Goal: Navigation & Orientation: Go to known website

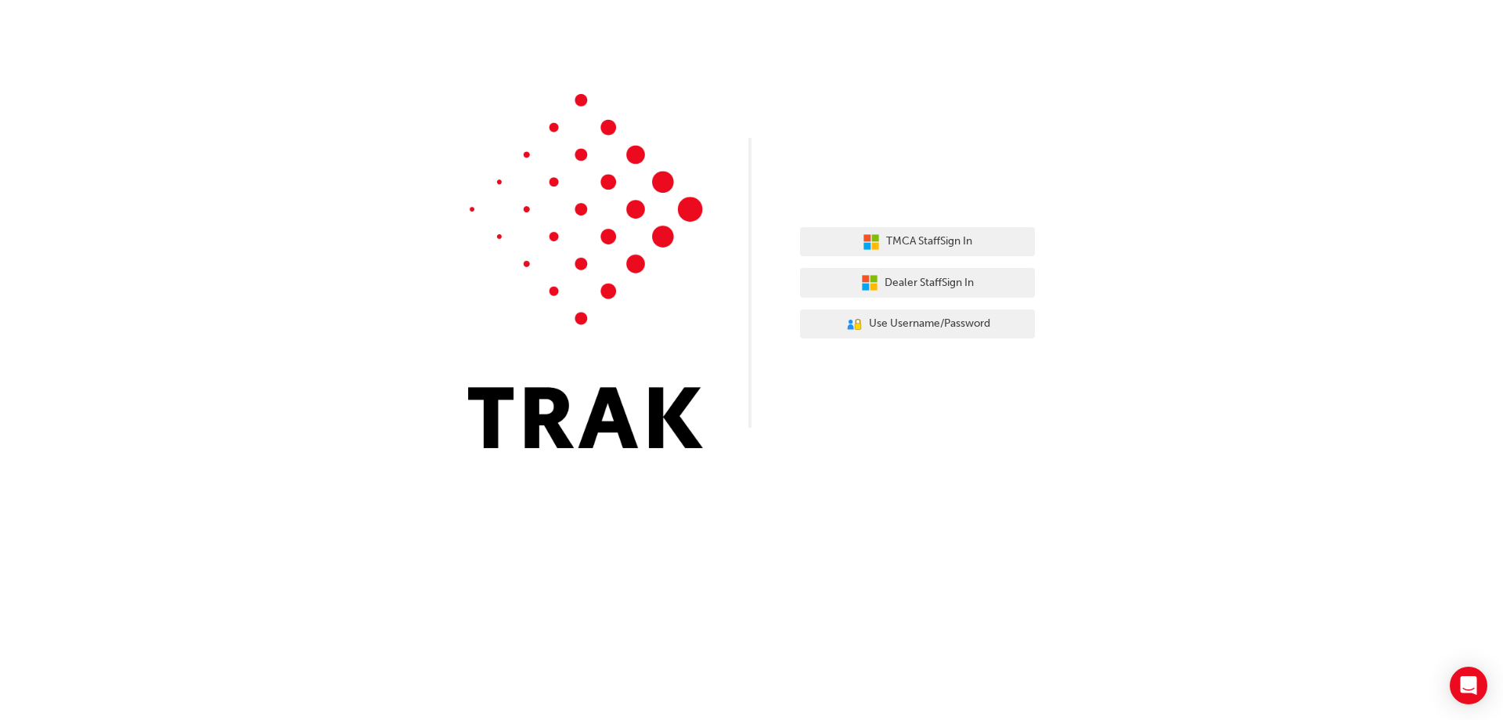
click at [910, 280] on span "Dealer Staff Sign In" at bounding box center [929, 283] width 89 height 18
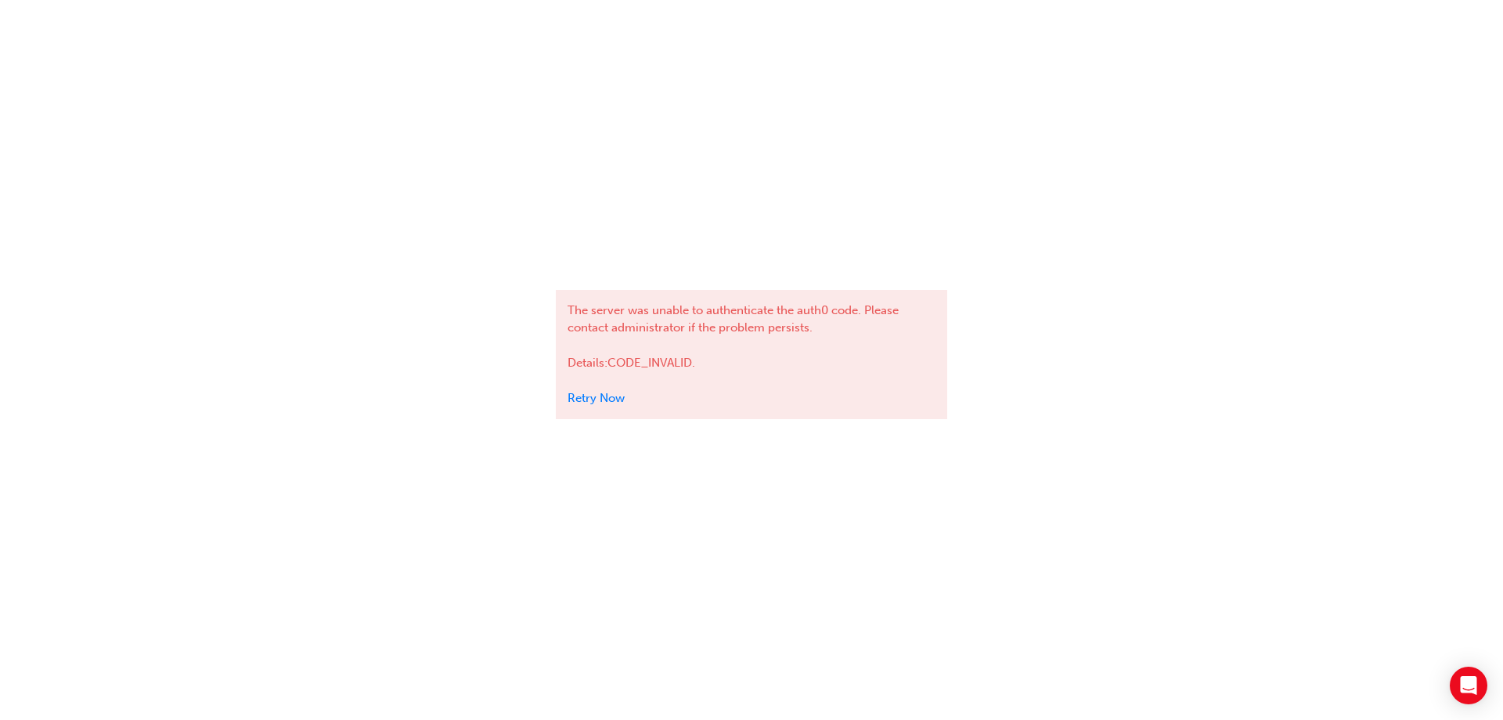
click at [597, 396] on link "Retry Now" at bounding box center [596, 398] width 57 height 14
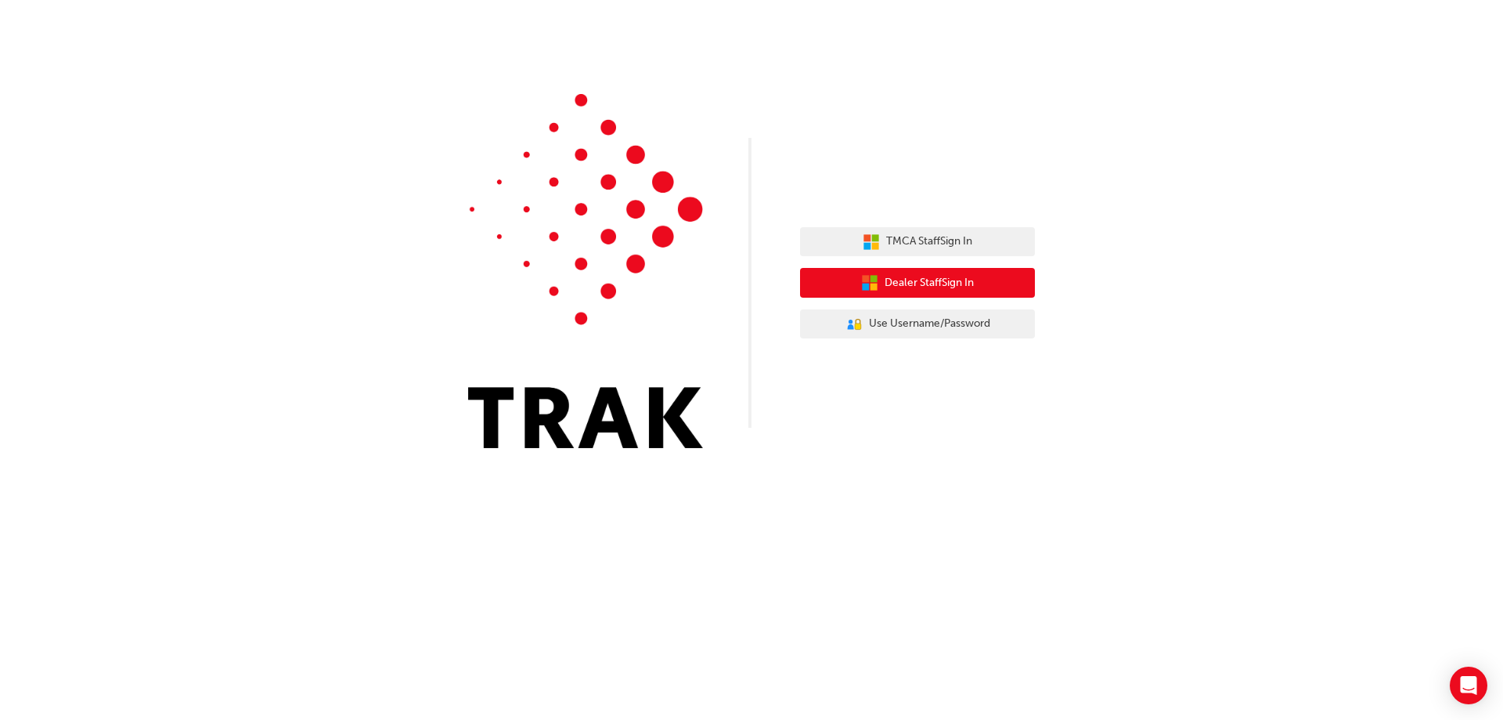
click at [914, 283] on span "Dealer Staff Sign In" at bounding box center [929, 283] width 89 height 18
click at [917, 291] on button "Dealer Staff Sign In" at bounding box center [917, 283] width 235 height 30
